Goal: Information Seeking & Learning: Learn about a topic

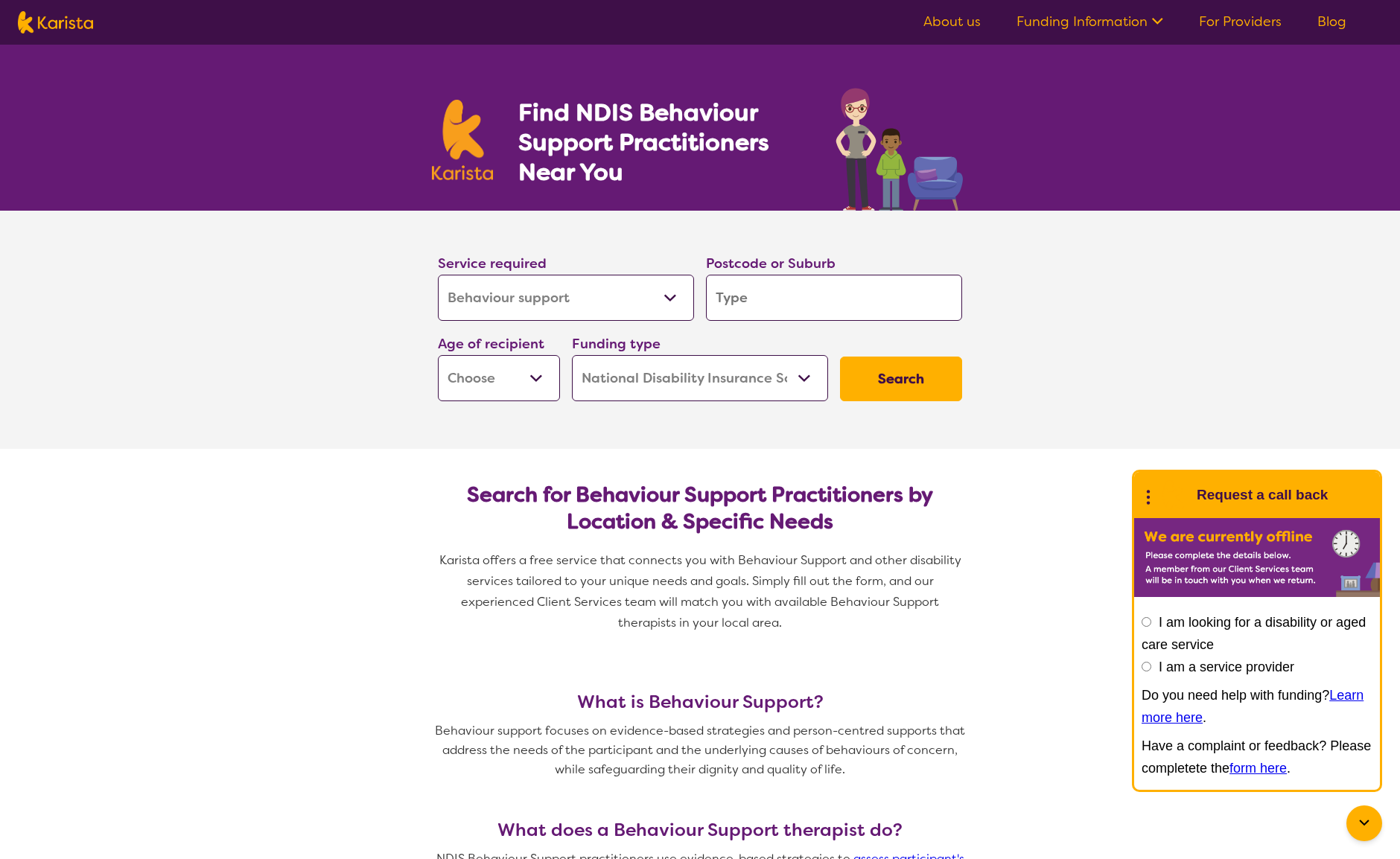
select select "Behaviour support"
select select "NDIS"
select select "Behaviour support"
select select "NDIS"
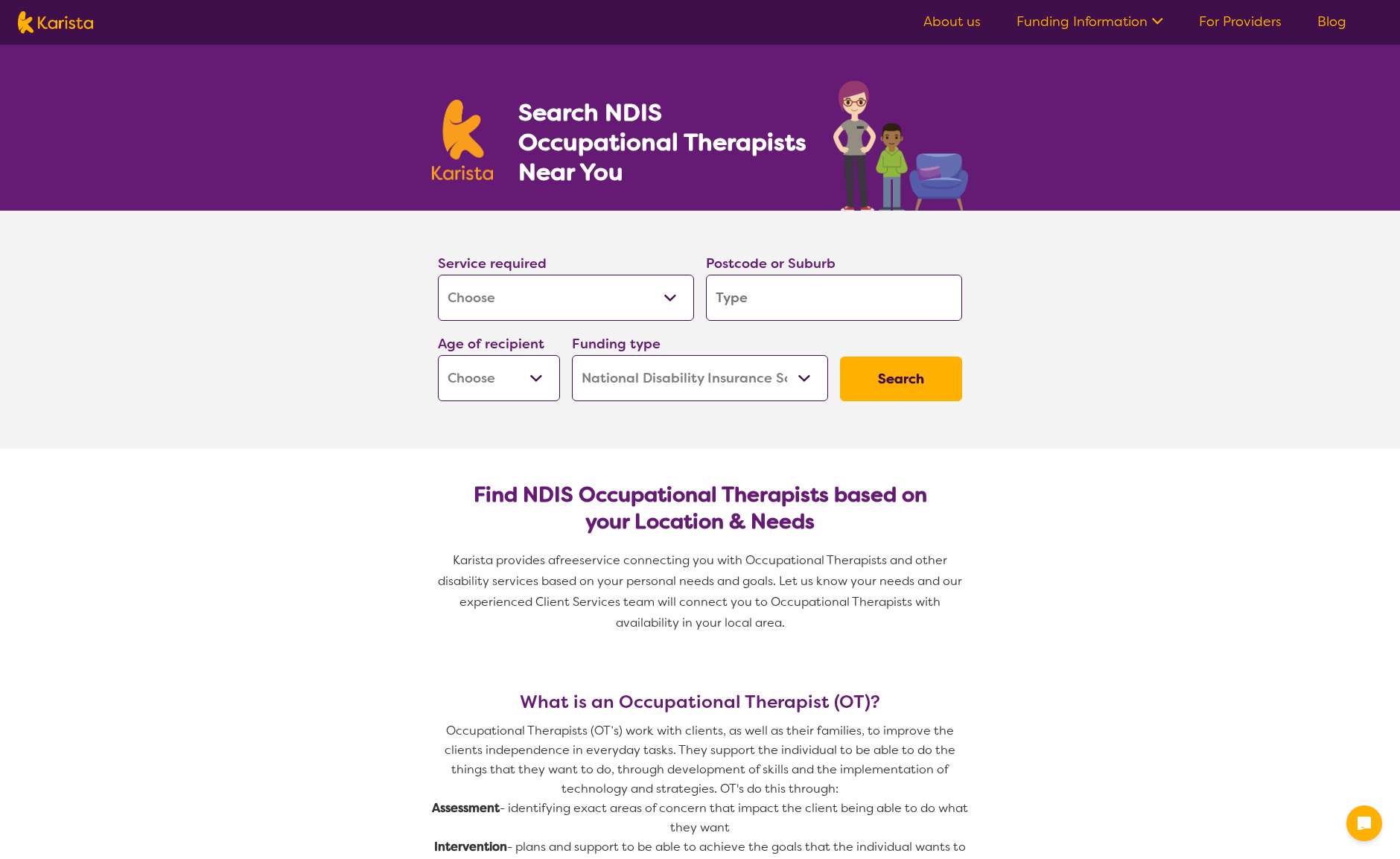
select select "[MEDICAL_DATA]"
select select "NDIS"
select select "[MEDICAL_DATA]"
select select "NDIS"
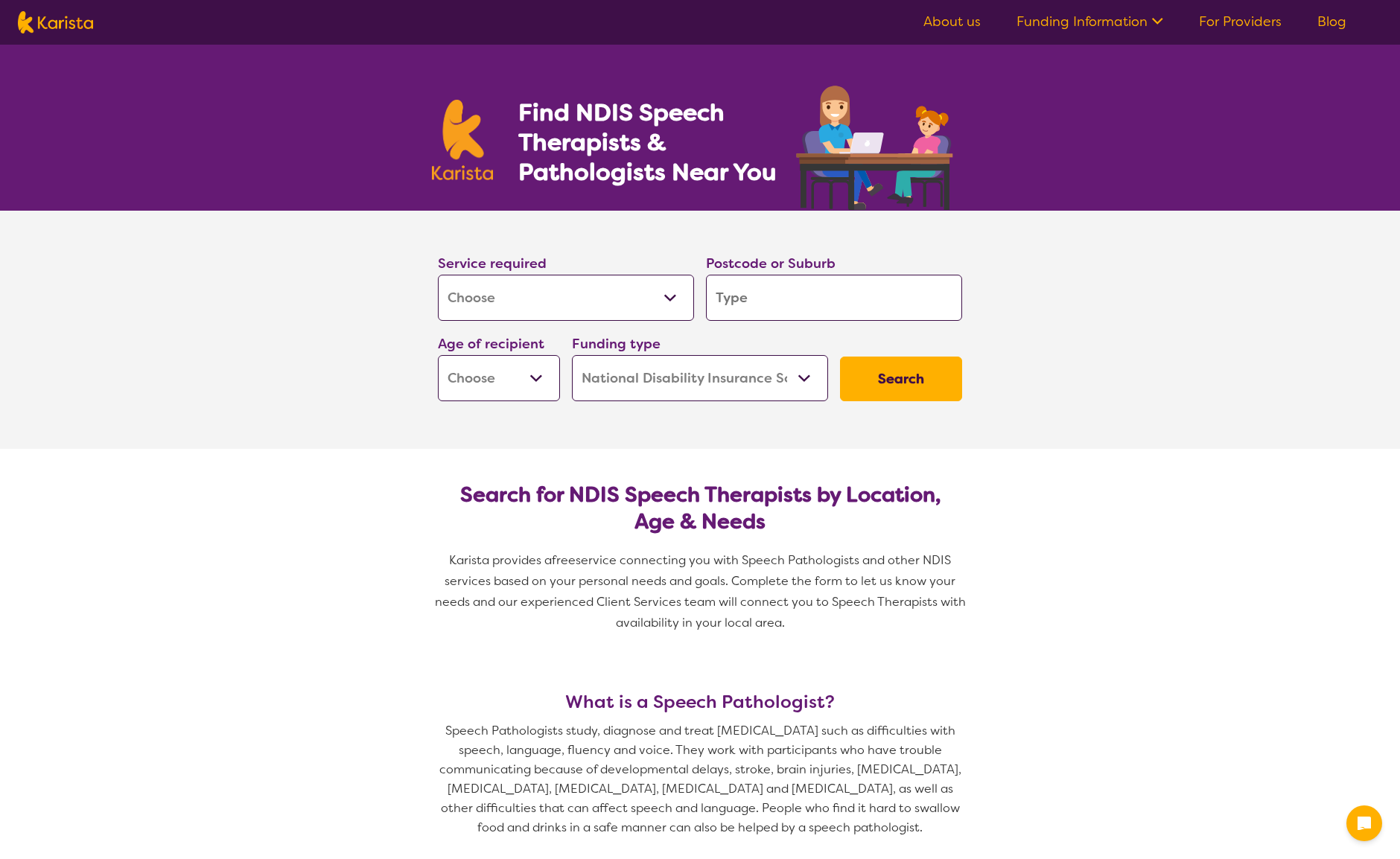
select select "[MEDICAL_DATA]"
select select "NDIS"
select select "[MEDICAL_DATA]"
select select "NDIS"
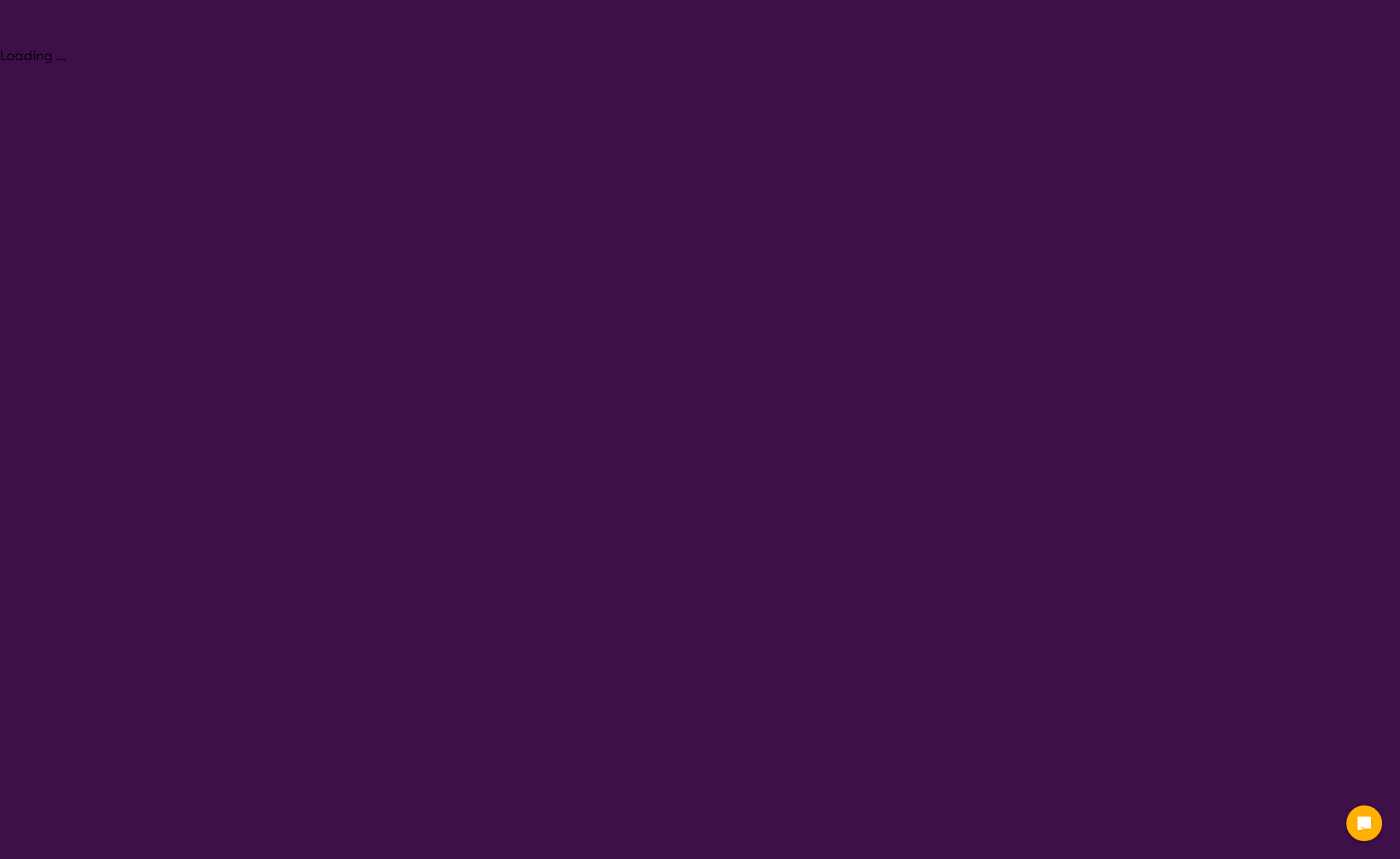
select select "Psychology"
select select "NDIS"
select select "Psychology"
select select "NDIS"
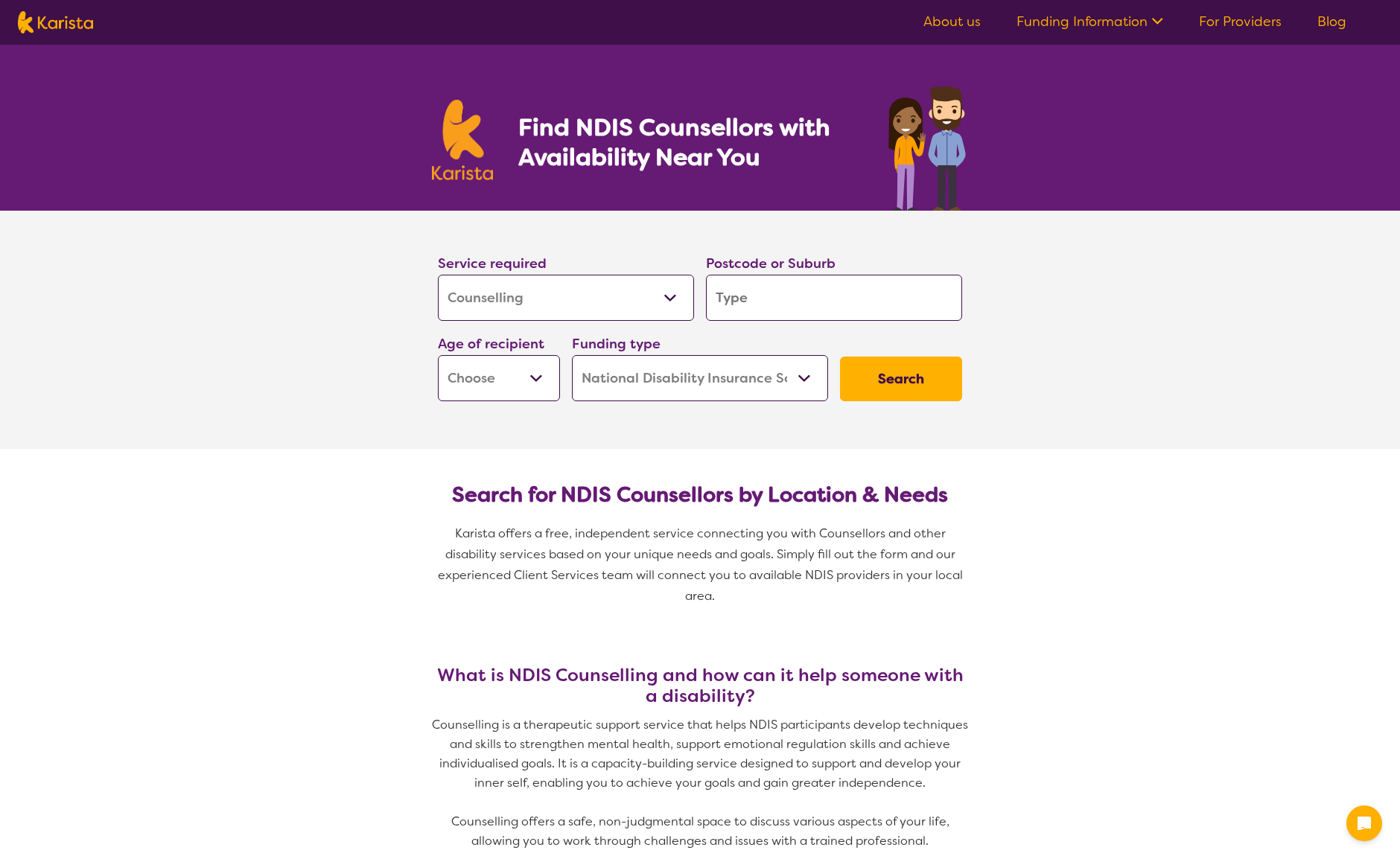
select select "Counselling"
select select "NDIS"
select select "Counselling"
select select "NDIS"
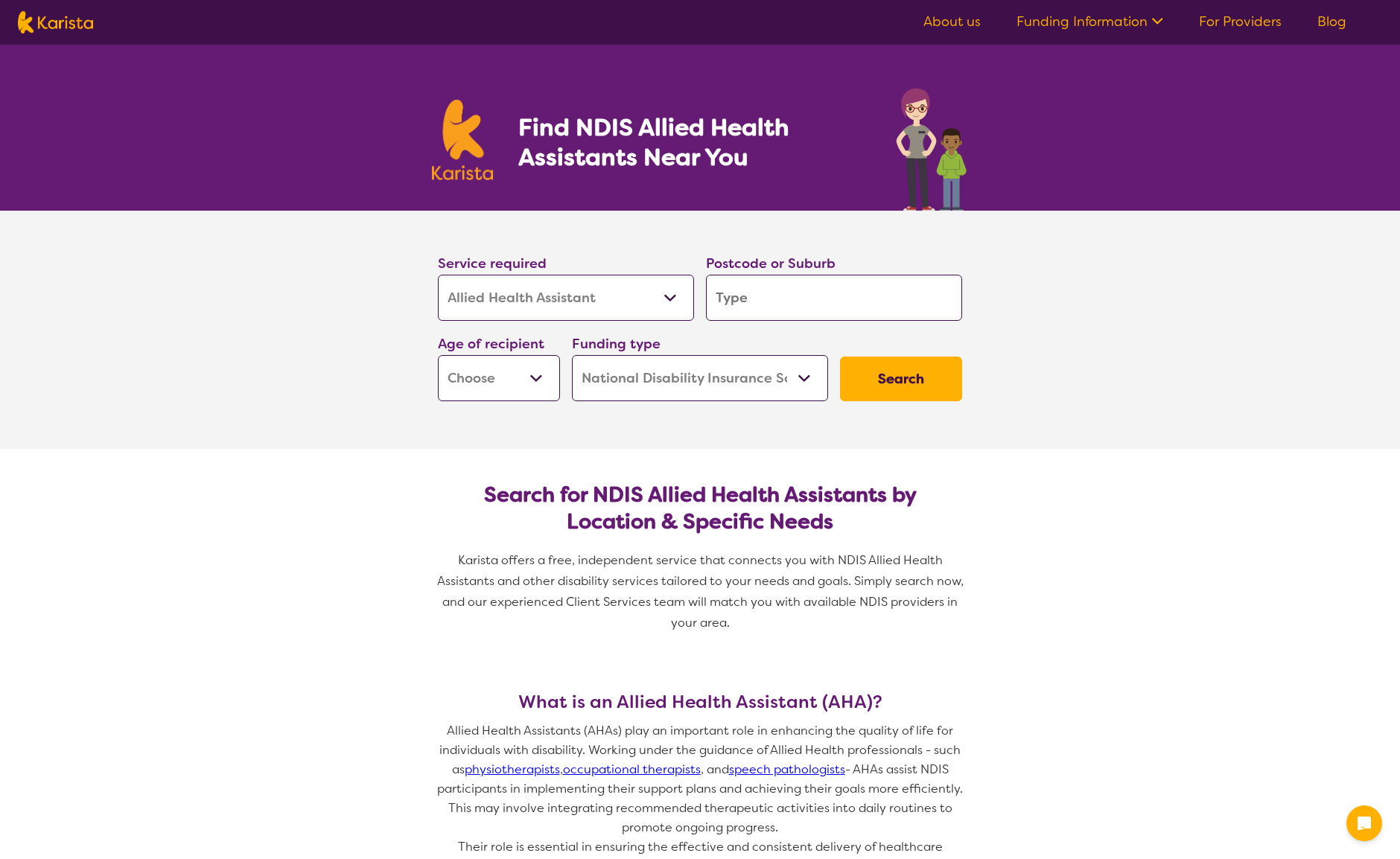
select select "Allied Health Assistant"
select select "NDIS"
select select "Allied Health Assistant"
select select "NDIS"
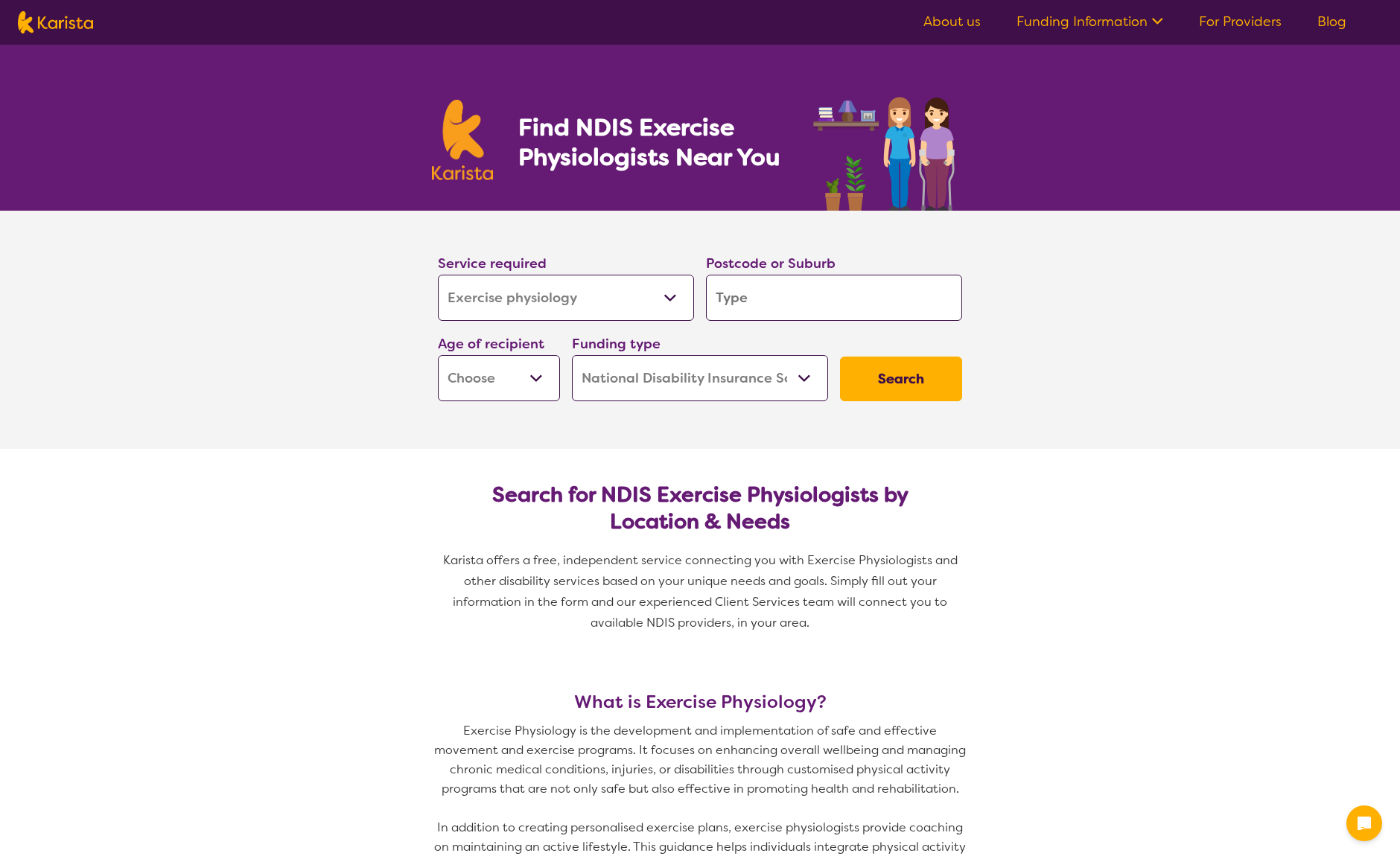
select select "Exercise physiology"
select select "NDIS"
select select "Exercise physiology"
select select "NDIS"
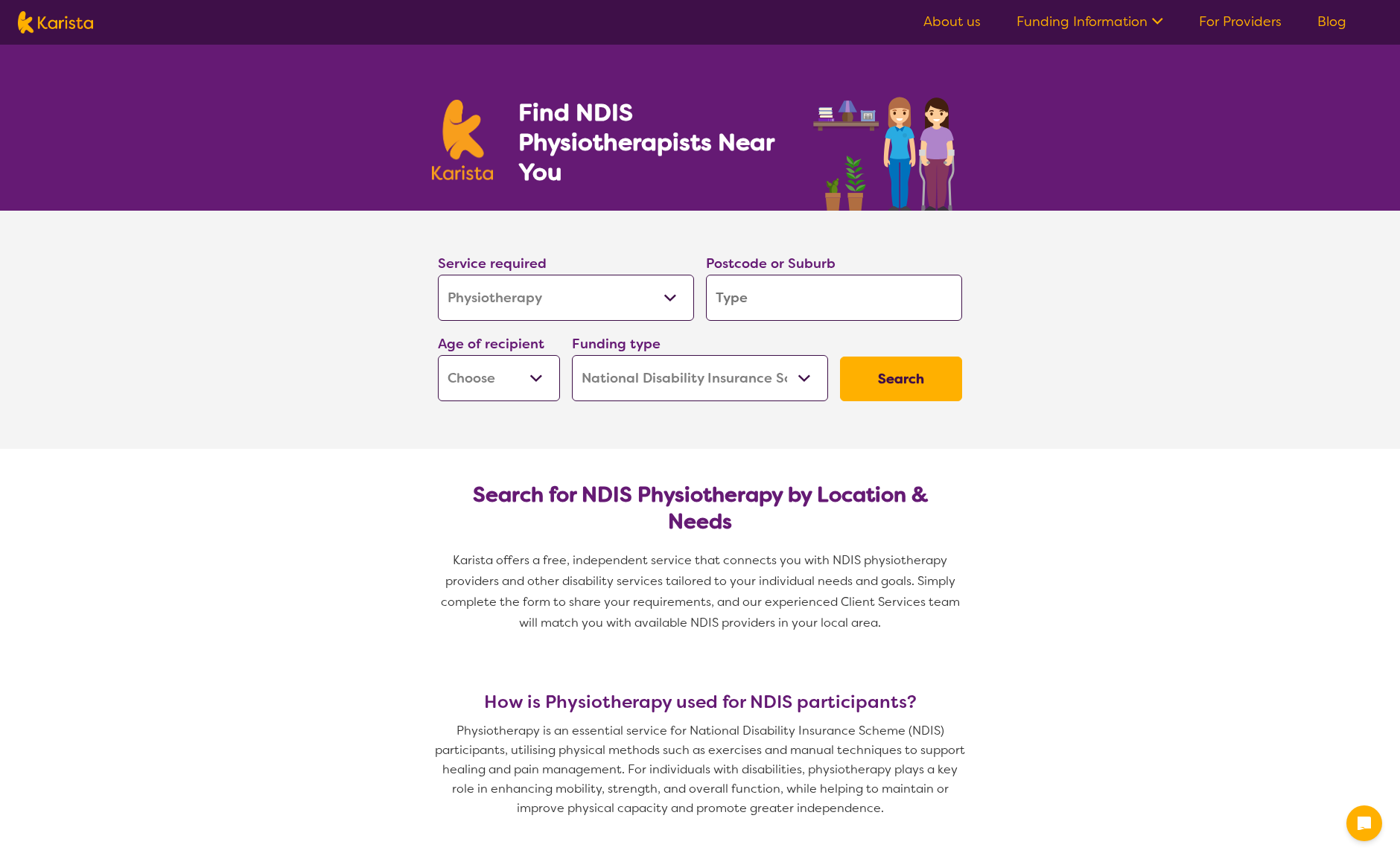
select select "Physiotherapy"
select select "NDIS"
select select "Physiotherapy"
select select "NDIS"
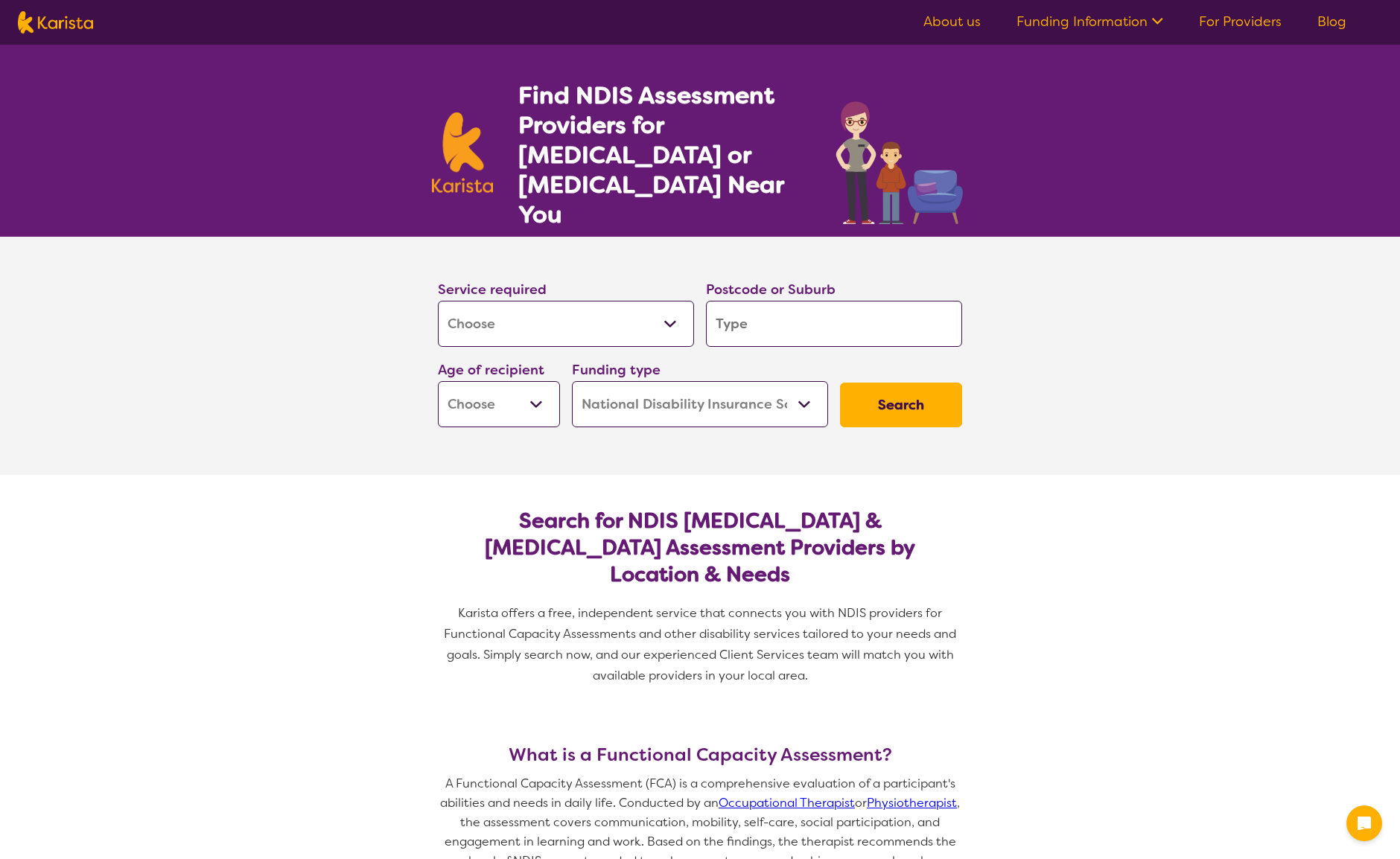
select select "Assessment ([MEDICAL_DATA] or [MEDICAL_DATA])"
select select "NDIS"
select select "Assessment ([MEDICAL_DATA] or [MEDICAL_DATA])"
select select "NDIS"
